Goal: Find specific page/section: Find specific page/section

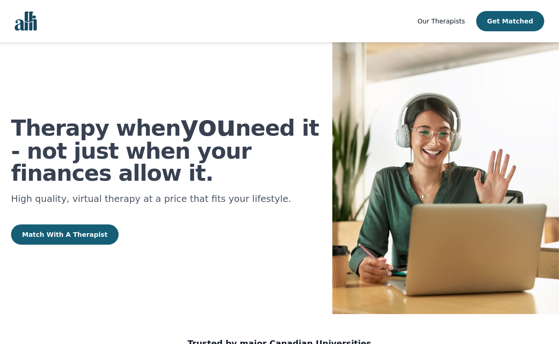
click at [463, 17] on span "Our Therapists" at bounding box center [440, 20] width 47 height 7
